Goal: Task Accomplishment & Management: Manage account settings

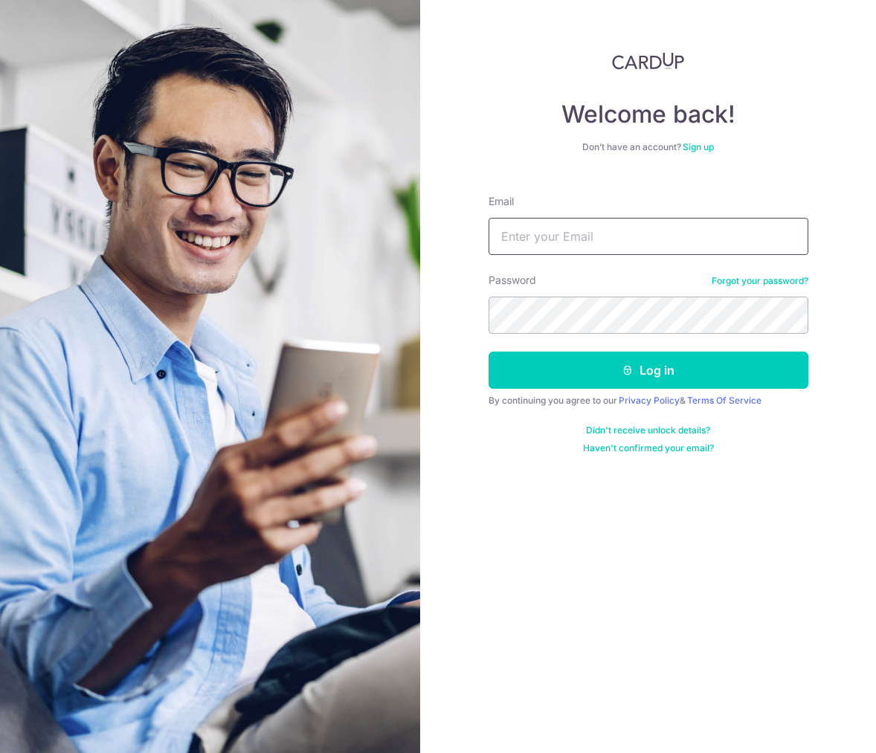
click at [575, 242] on input "Email" at bounding box center [649, 236] width 320 height 37
click at [552, 239] on input "Email" at bounding box center [649, 236] width 320 height 37
type input "eugene.ooi@VantageDesign.com.sg"
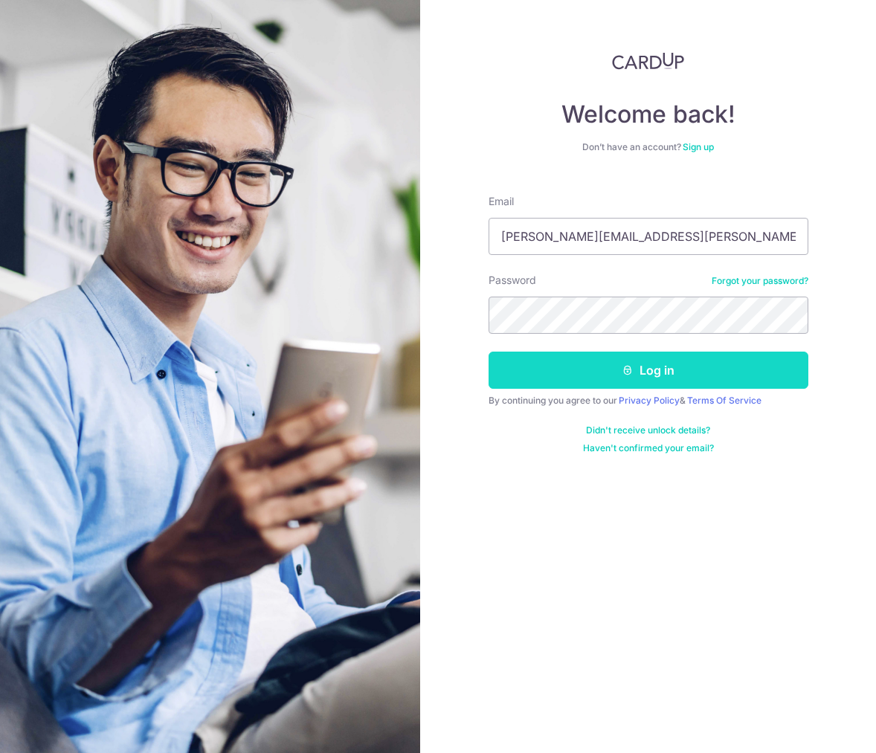
click at [645, 365] on button "Log in" at bounding box center [649, 370] width 320 height 37
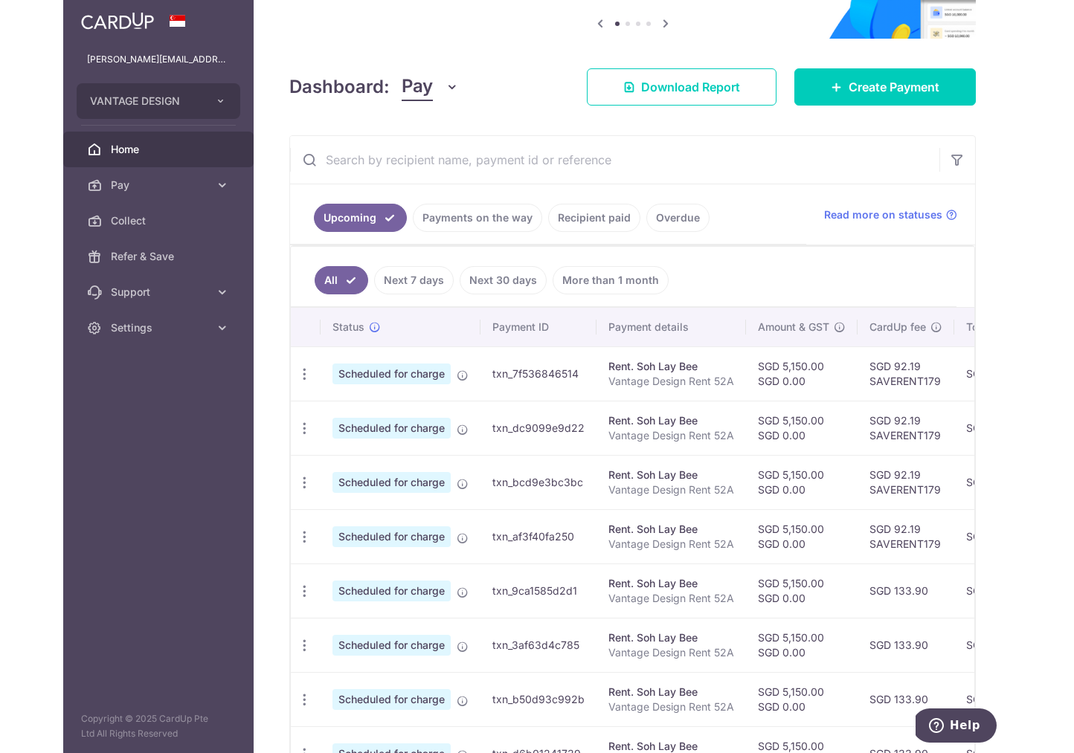
scroll to position [154, 0]
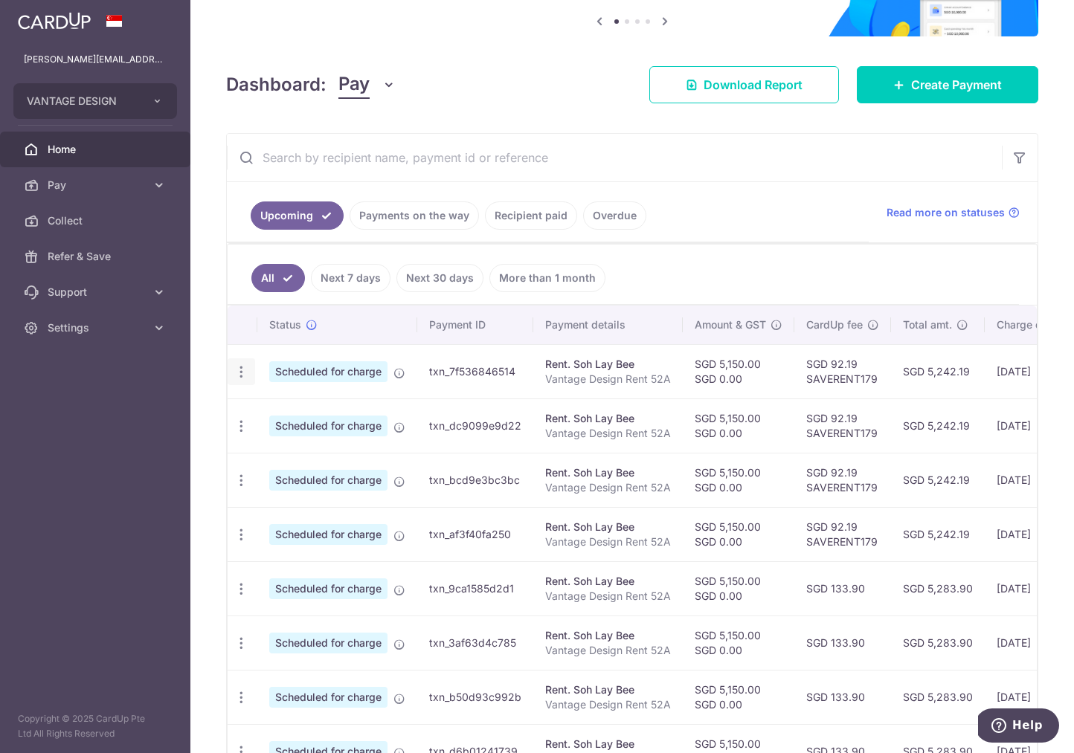
click at [240, 371] on icon "button" at bounding box center [241, 372] width 16 height 16
click at [294, 414] on span "Update payment" at bounding box center [320, 413] width 101 height 18
radio input "true"
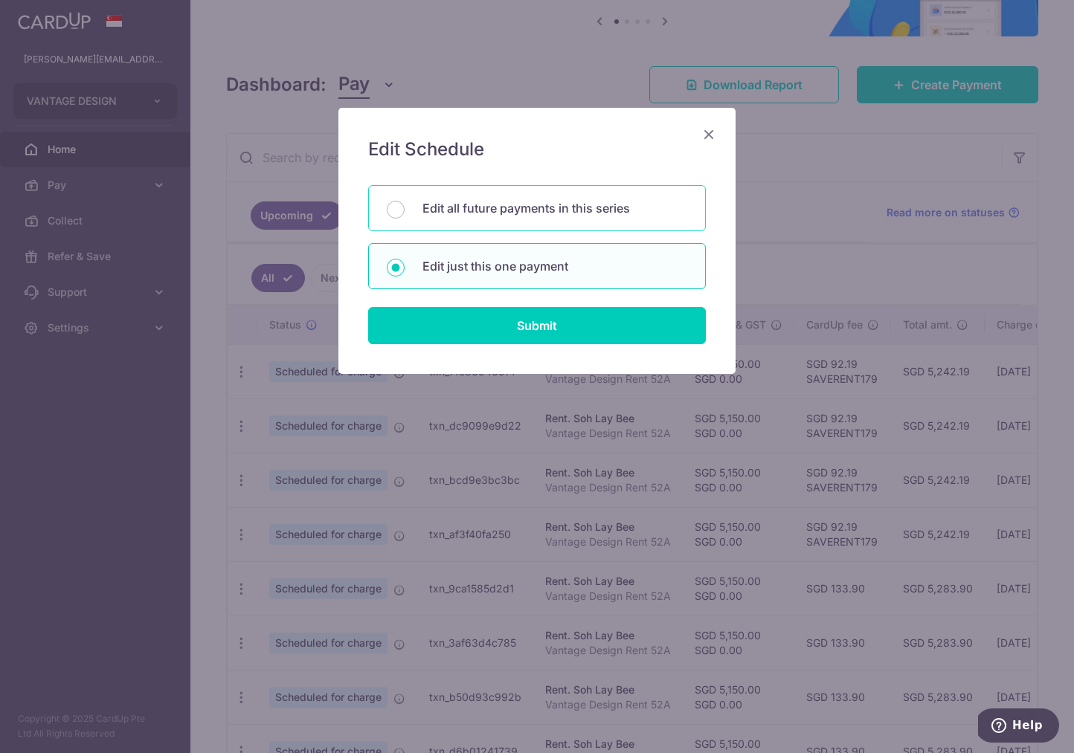
click at [439, 212] on p "Edit all future payments in this series" at bounding box center [554, 208] width 265 height 18
click at [404, 212] on input "Edit all future payments in this series" at bounding box center [396, 210] width 18 height 18
radio input "true"
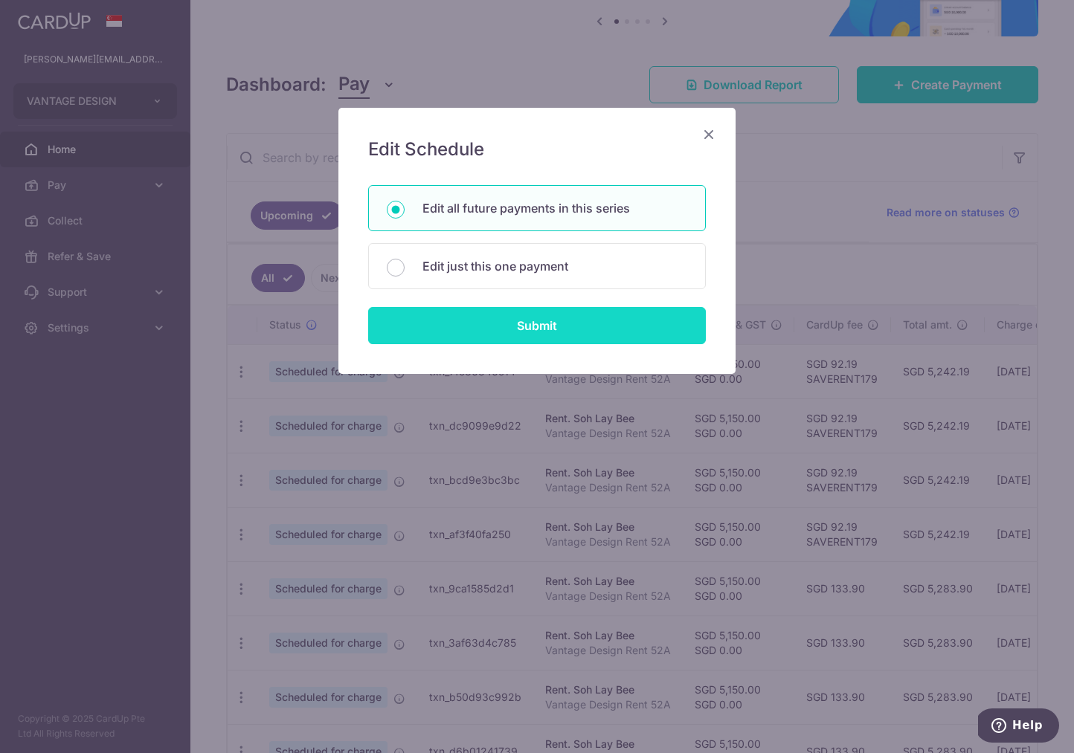
click at [522, 330] on input "Submit" at bounding box center [537, 325] width 338 height 37
radio input "true"
type input "5,150.00"
type input "0.00"
type input "Vantage Design Rent 52A"
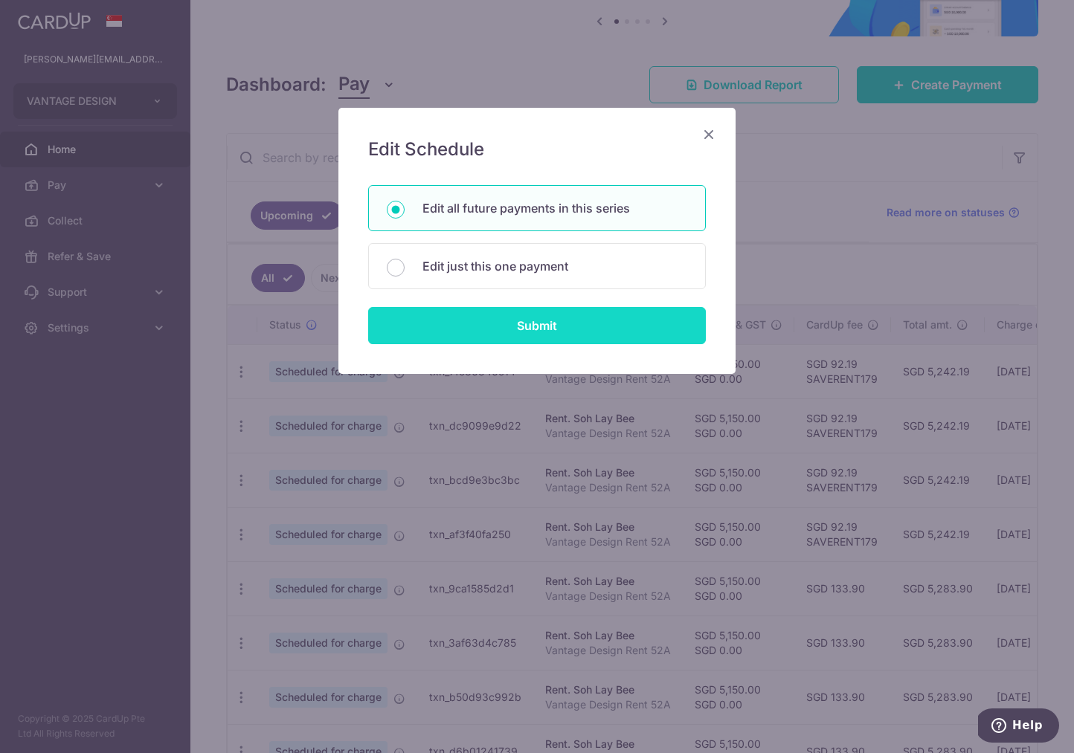
type input "Rental GC 52A"
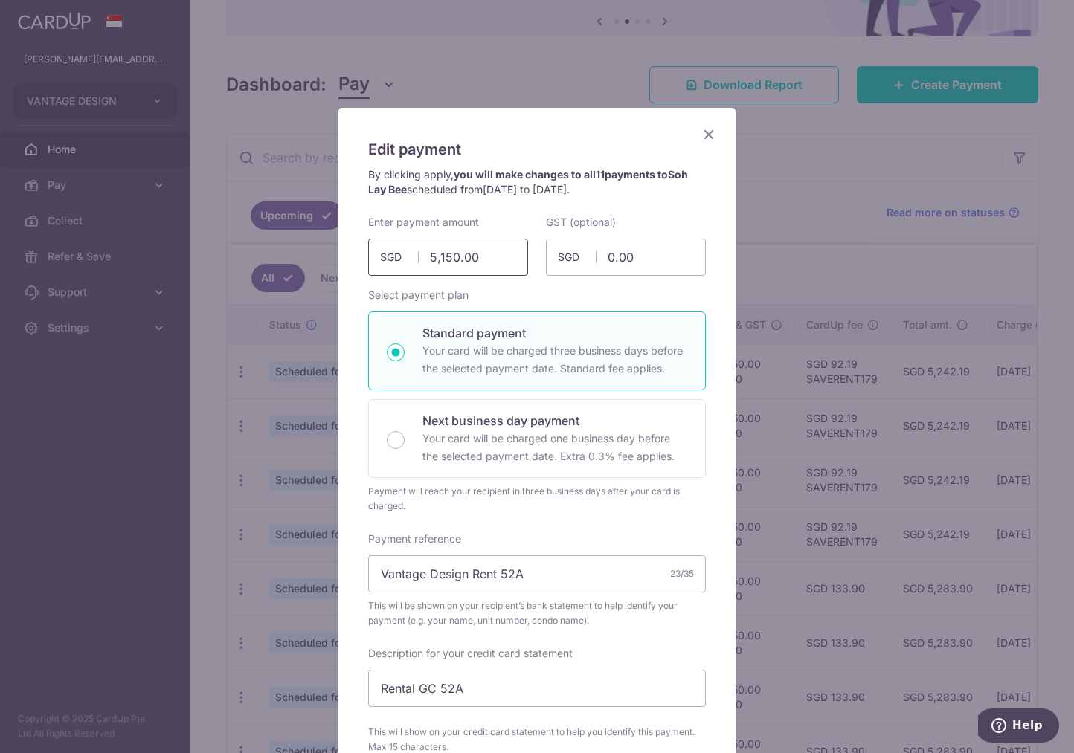
drag, startPoint x: 444, startPoint y: 256, endPoint x: 459, endPoint y: 237, distance: 23.8
click at [444, 256] on input "5,150.00" at bounding box center [448, 257] width 160 height 37
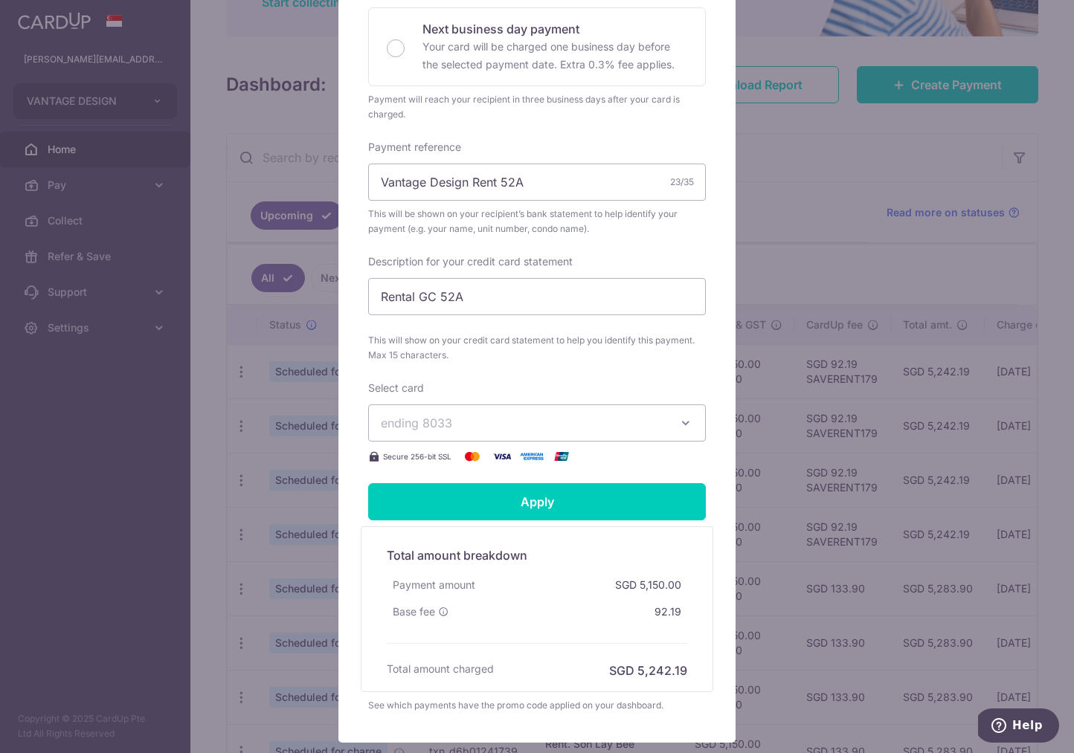
scroll to position [390, 0]
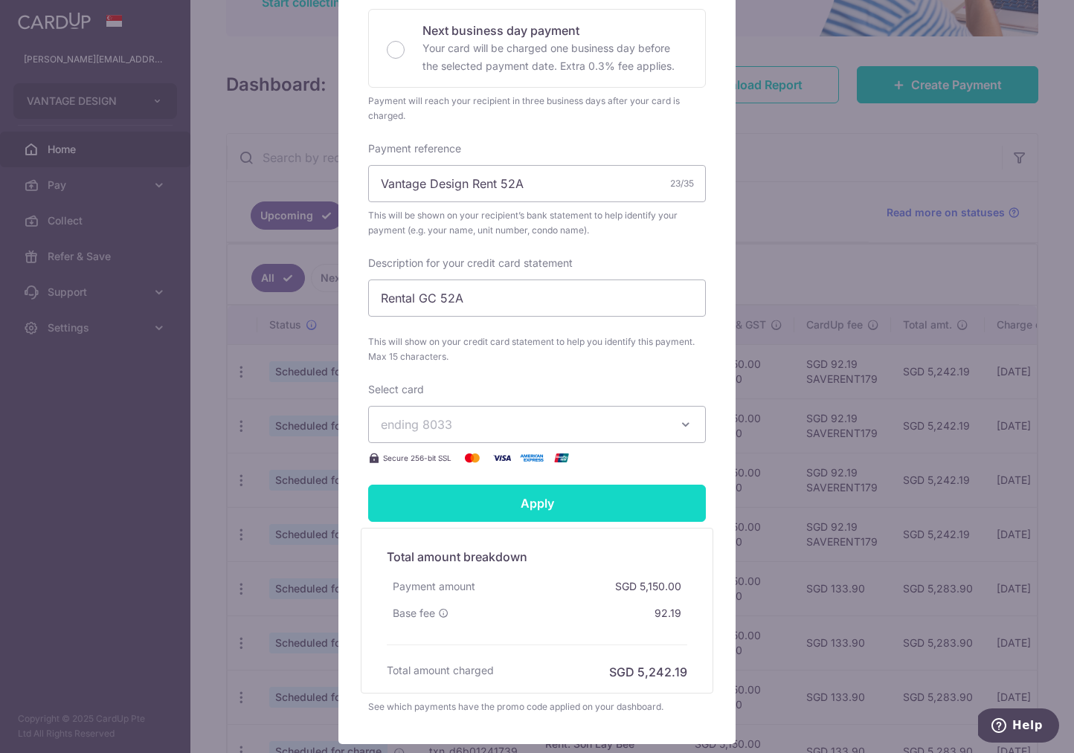
type input "5,250.00"
click at [528, 507] on input "Apply" at bounding box center [537, 503] width 338 height 37
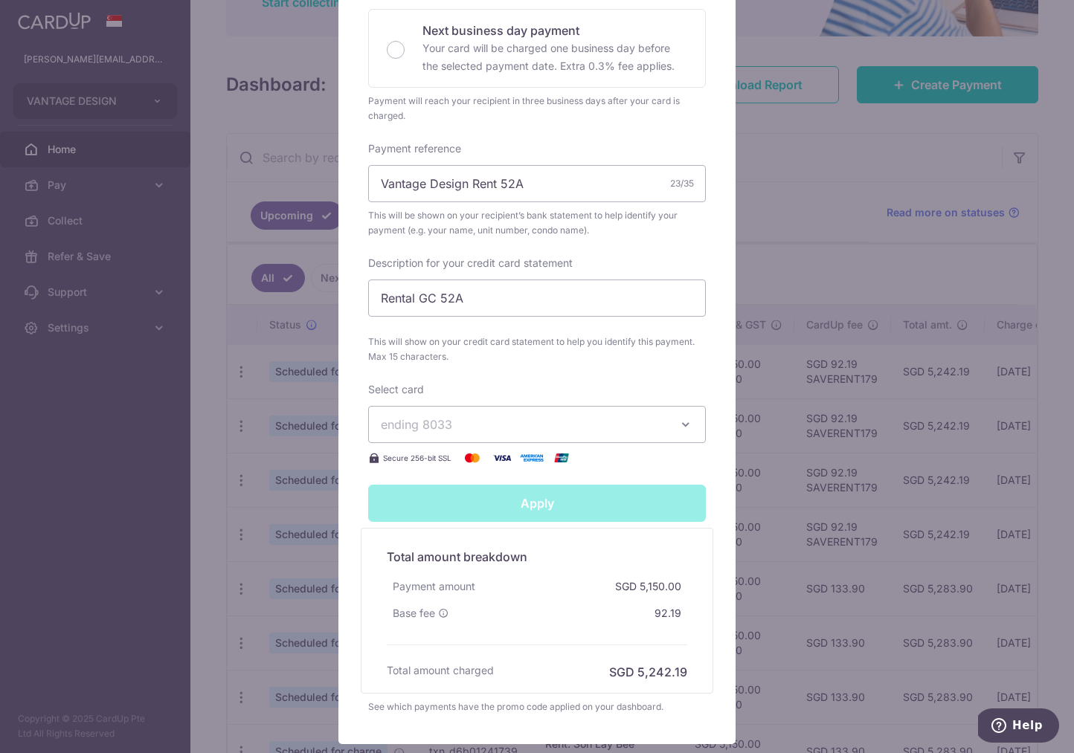
type input "Successfully Applied"
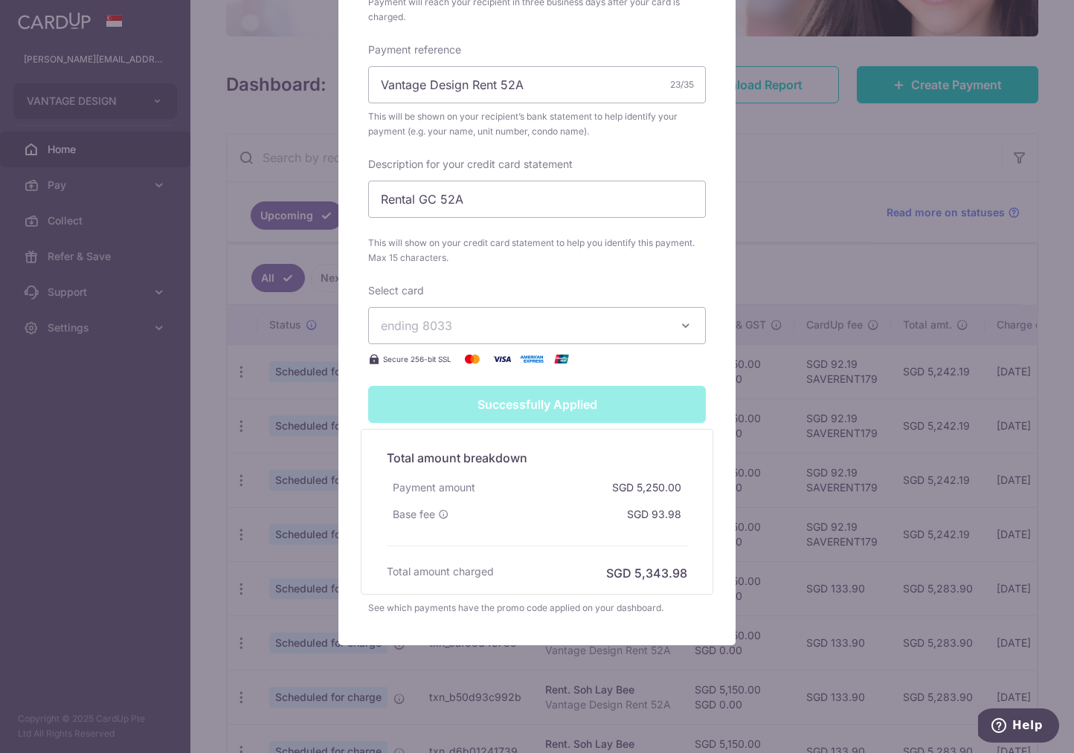
scroll to position [0, 0]
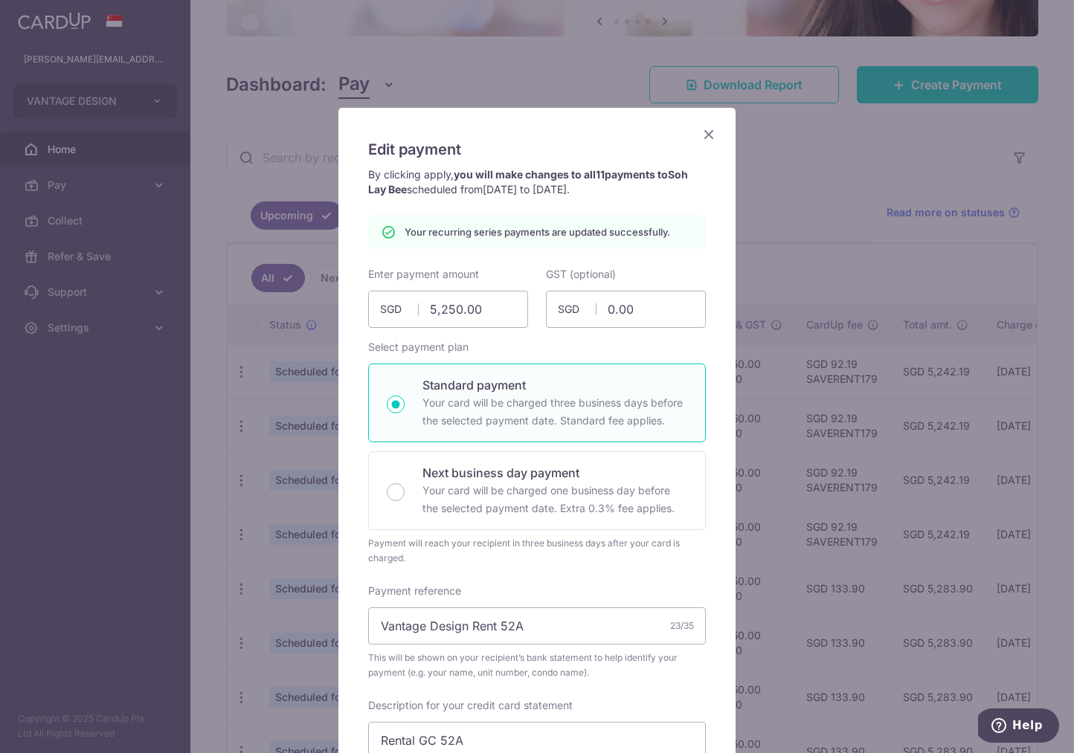
click at [706, 132] on icon "Close" at bounding box center [709, 134] width 18 height 19
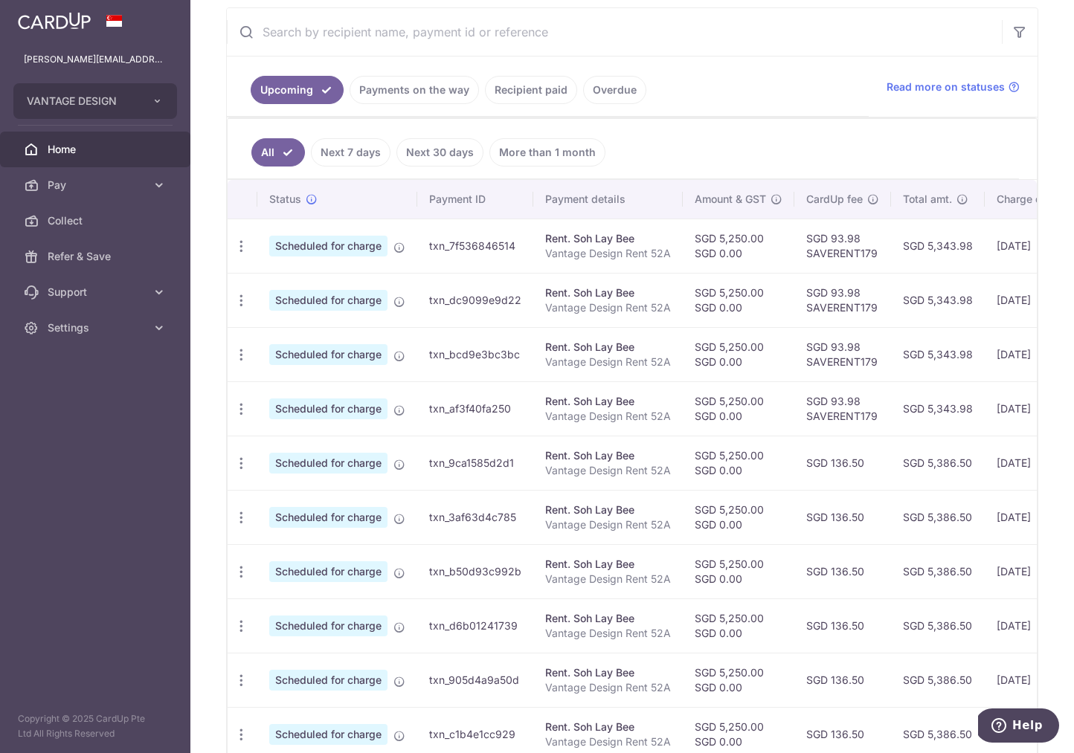
scroll to position [396, 0]
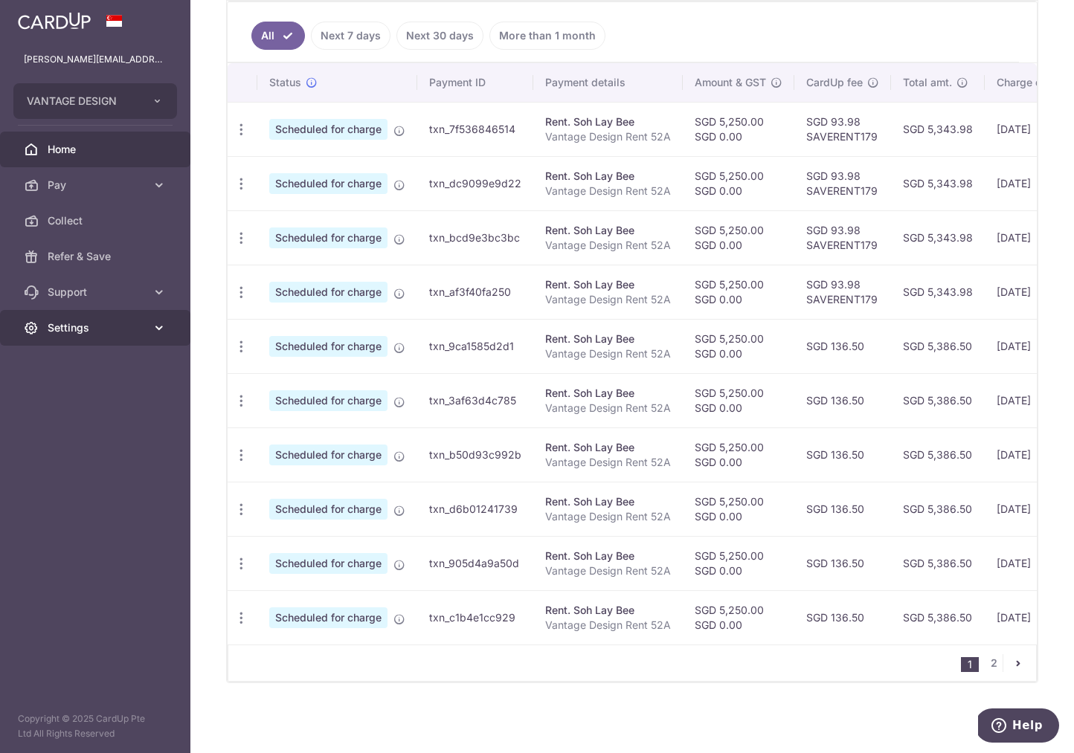
click at [161, 326] on icon at bounding box center [159, 327] width 15 height 15
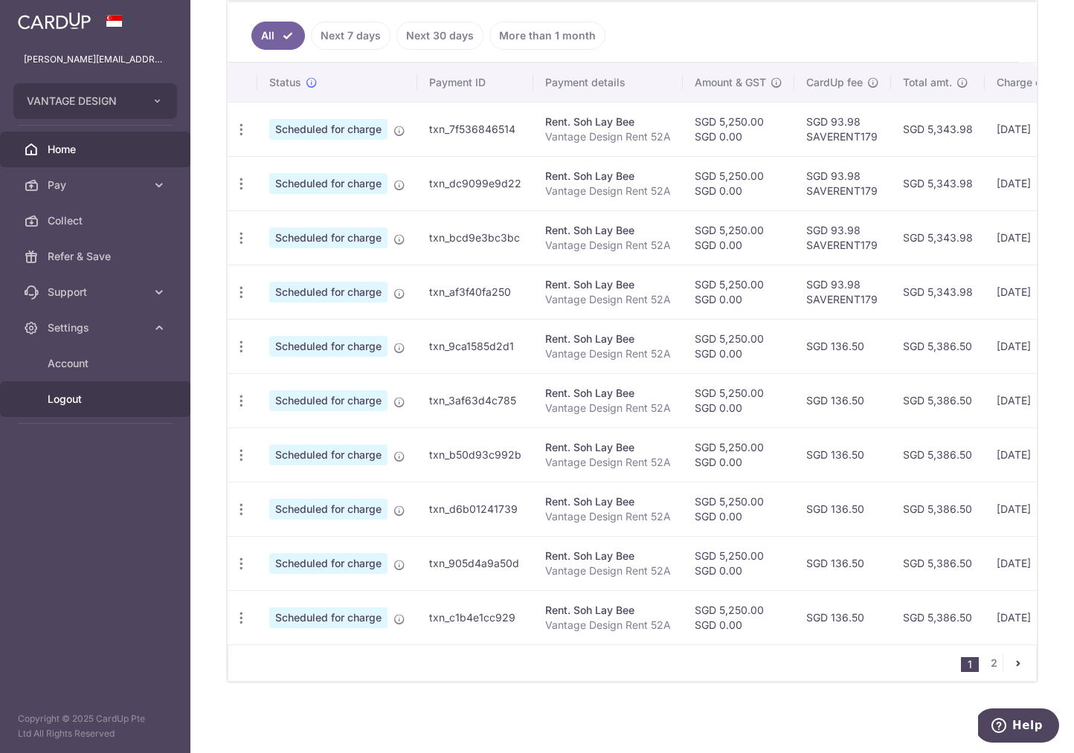
click at [103, 398] on span "Logout" at bounding box center [97, 399] width 98 height 15
